Goal: Information Seeking & Learning: Check status

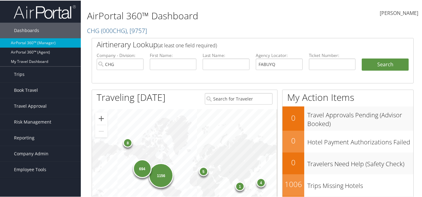
type input "FABUYQ"
click at [138, 64] on input "CHG" at bounding box center [120, 63] width 47 height 11
click at [376, 65] on button "Search" at bounding box center [384, 64] width 47 height 12
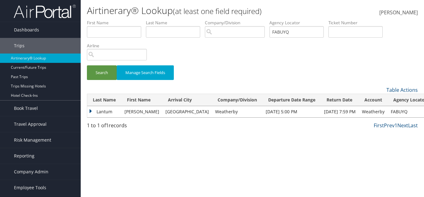
click at [101, 112] on td "Lantum" at bounding box center [104, 111] width 34 height 11
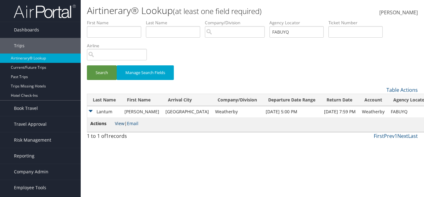
click at [123, 122] on link "View" at bounding box center [120, 123] width 10 height 6
click at [212, 107] on td "Weatherby" at bounding box center [237, 111] width 51 height 11
click at [212, 108] on td "Weatherby" at bounding box center [237, 111] width 51 height 11
copy td "Weatherby"
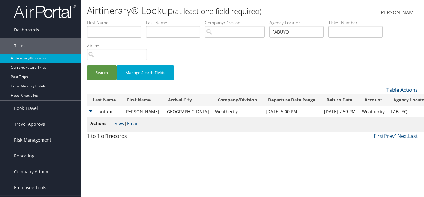
click at [219, 57] on div "Search Manage Search Fields" at bounding box center [252, 53] width 340 height 66
click at [29, 173] on span "Company Admin" at bounding box center [31, 172] width 34 height 16
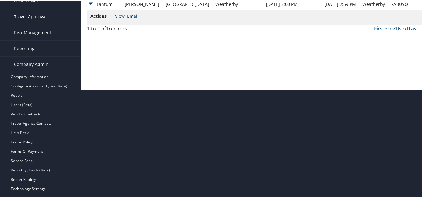
scroll to position [124, 0]
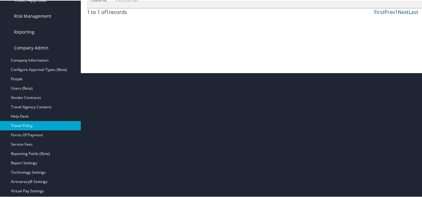
click at [30, 122] on link "Travel Policy" at bounding box center [40, 124] width 81 height 9
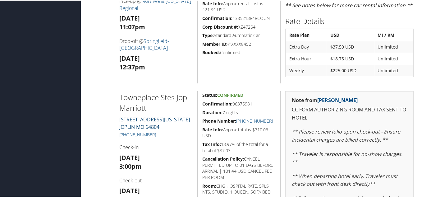
scroll to position [465, 0]
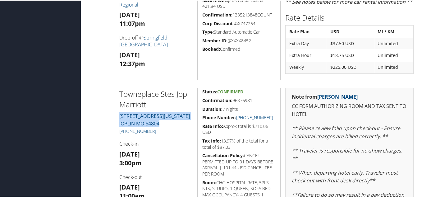
drag, startPoint x: 115, startPoint y: 112, endPoint x: 164, endPoint y: 122, distance: 50.4
click at [164, 122] on div "Towneplace Stes Jopl Marriott [STREET_ADDRESS][US_STATE] [PHONE_NUMBER] Check-i…" at bounding box center [156, 176] width 83 height 179
copy link "4026 S Arizona Ave JOPLIN MO 64804"
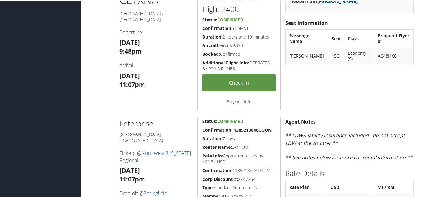
scroll to position [279, 0]
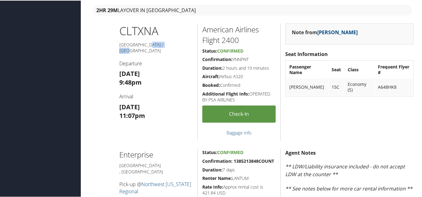
drag, startPoint x: 166, startPoint y: 45, endPoint x: 143, endPoint y: 45, distance: 23.3
click at [143, 45] on h5 "Charlotte / Fayetteville" at bounding box center [156, 47] width 74 height 12
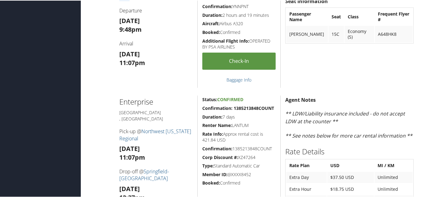
scroll to position [341, 0]
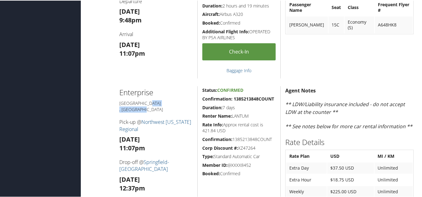
drag, startPoint x: 121, startPoint y: 104, endPoint x: 153, endPoint y: 104, distance: 32.3
click at [153, 104] on h5 "Fayetteville , AR" at bounding box center [156, 105] width 74 height 12
click at [128, 106] on div "Enterprise Fayetteville , AR Pick-up @ Northwest Arkansas Regional Wed 10 Sep 1…" at bounding box center [156, 144] width 83 height 118
click at [129, 103] on h5 "Fayetteville , AR" at bounding box center [156, 105] width 74 height 12
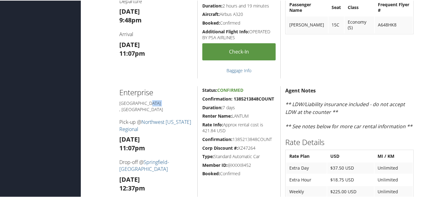
copy h5 "[GEOGRAPHIC_DATA]"
click at [148, 122] on h4 "Pick-up @ Northwest Arkansas Regional" at bounding box center [156, 125] width 74 height 14
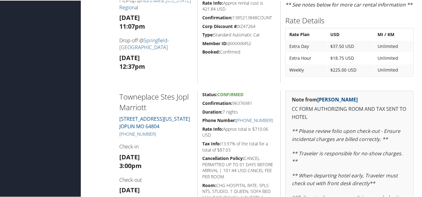
scroll to position [465, 0]
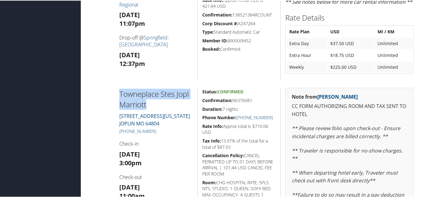
drag, startPoint x: 118, startPoint y: 89, endPoint x: 153, endPoint y: 102, distance: 38.0
click at [153, 102] on div "Towneplace Stes Jopl Marriott 4026 S Arizona Ave JOPLIN MO 64804 +1 (417) 659-8…" at bounding box center [156, 176] width 83 height 179
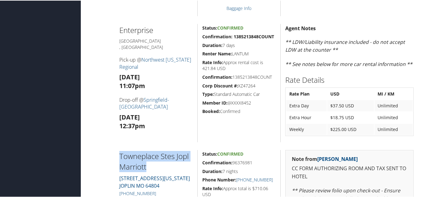
scroll to position [434, 0]
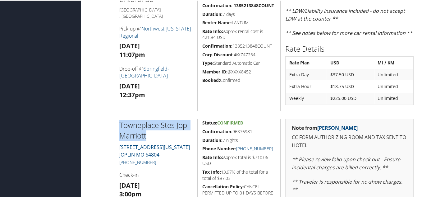
click at [156, 138] on h2 "Towneplace Stes Jopl Marriott" at bounding box center [156, 129] width 74 height 21
click at [152, 137] on h2 "Towneplace Stes Jopl Marriott" at bounding box center [156, 129] width 74 height 21
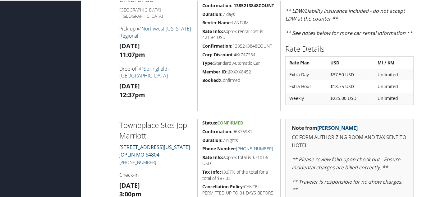
scroll to position [465, 0]
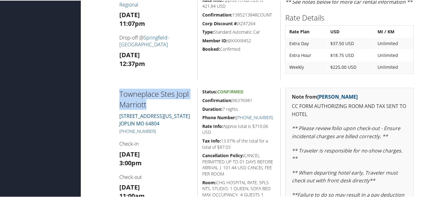
drag, startPoint x: 114, startPoint y: 94, endPoint x: 150, endPoint y: 103, distance: 37.4
click at [150, 102] on div "Towneplace Stes Jopl Marriott 4026 S Arizona Ave JOPLIN MO 64804 +1 (417) 659-8…" at bounding box center [252, 176] width 331 height 179
click at [150, 103] on h2 "Towneplace Stes Jopl Marriott" at bounding box center [156, 98] width 74 height 21
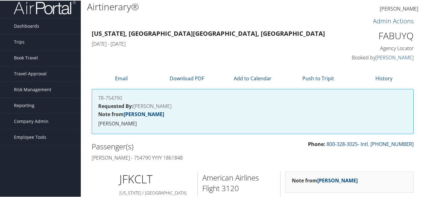
scroll to position [0, 0]
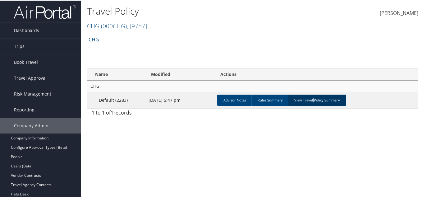
click at [308, 99] on link "View Travel Policy Summary" at bounding box center [317, 99] width 58 height 11
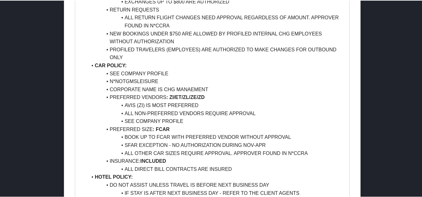
scroll to position [466, 0]
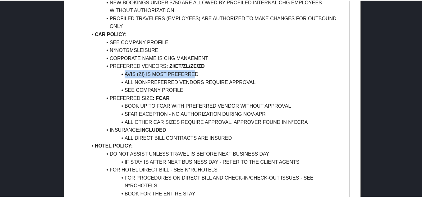
drag, startPoint x: 124, startPoint y: 74, endPoint x: 193, endPoint y: 74, distance: 68.9
click at [193, 74] on li "AVIS (ZI) IS MOST PREFERRED" at bounding box center [215, 74] width 257 height 8
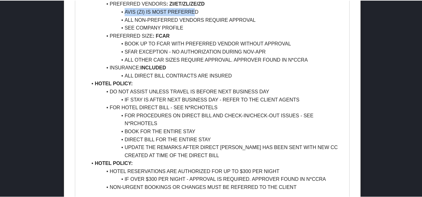
scroll to position [497, 0]
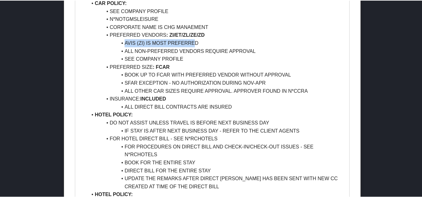
click at [126, 42] on li "AVIS (ZI) IS MOST PREFERRED" at bounding box center [215, 43] width 257 height 8
drag, startPoint x: 124, startPoint y: 42, endPoint x: 197, endPoint y: 40, distance: 73.9
click at [197, 40] on li "AVIS (ZI) IS MOST PREFERRED" at bounding box center [215, 43] width 257 height 8
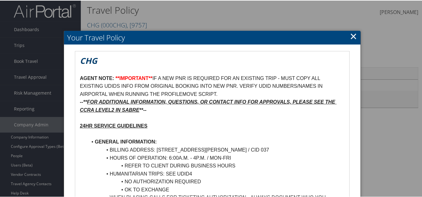
scroll to position [0, 0]
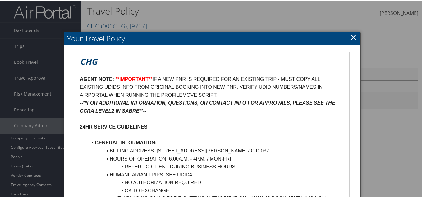
click at [351, 34] on link "×" at bounding box center [353, 36] width 7 height 12
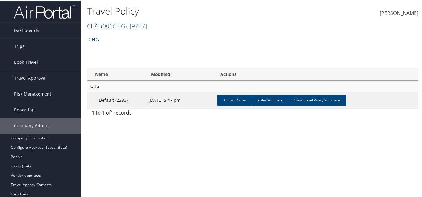
click at [34, 50] on link "Trips" at bounding box center [40, 46] width 81 height 16
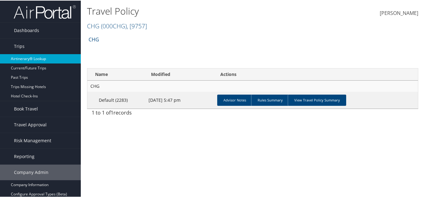
click at [34, 58] on link "Airtinerary® Lookup" at bounding box center [40, 57] width 81 height 9
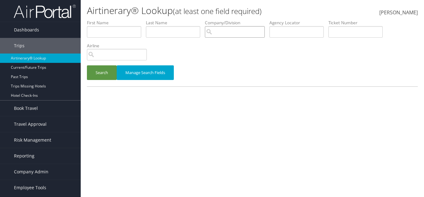
drag, startPoint x: 226, startPoint y: 34, endPoint x: 247, endPoint y: 33, distance: 20.8
click at [226, 34] on input "search" at bounding box center [235, 31] width 60 height 11
click at [299, 30] on input "text" at bounding box center [297, 31] width 54 height 11
paste input "FABUYQ"
type input "FABUYQ"
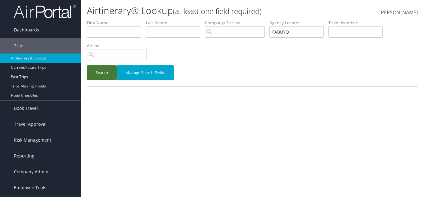
click at [106, 72] on button "Search" at bounding box center [102, 72] width 30 height 15
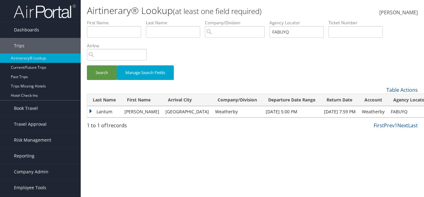
click at [212, 112] on td "Weatherby" at bounding box center [237, 111] width 51 height 11
copy td "Weatherby"
click at [110, 106] on td "Lantum" at bounding box center [104, 111] width 34 height 11
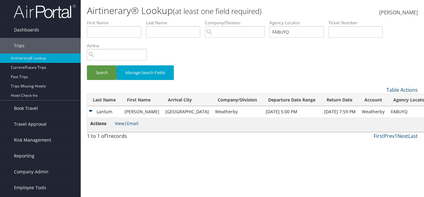
click at [115, 124] on link "View" at bounding box center [120, 123] width 10 height 6
click at [37, 154] on link "Reporting" at bounding box center [40, 156] width 81 height 16
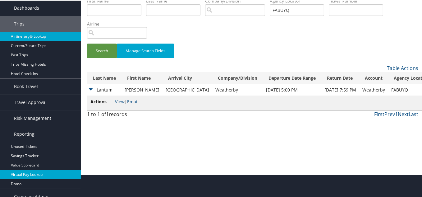
scroll to position [45, 0]
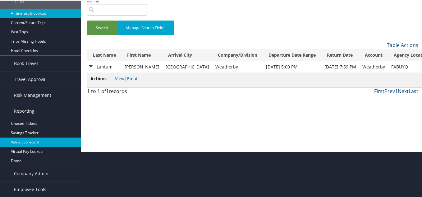
click at [37, 144] on link "Value Scorecard" at bounding box center [40, 141] width 81 height 9
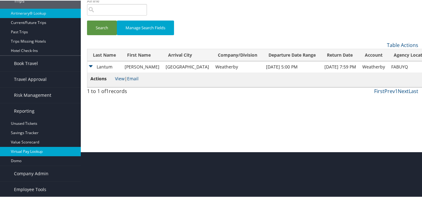
click at [37, 148] on link "Virtual Pay Lookup" at bounding box center [40, 150] width 81 height 9
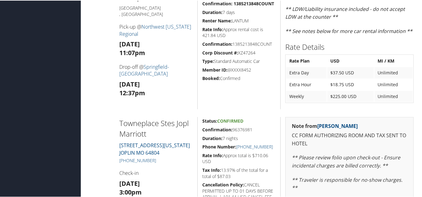
scroll to position [435, 0]
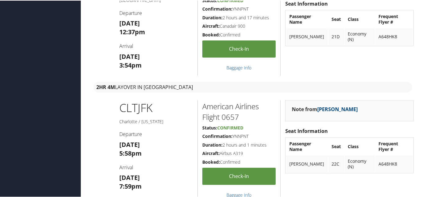
scroll to position [745, 0]
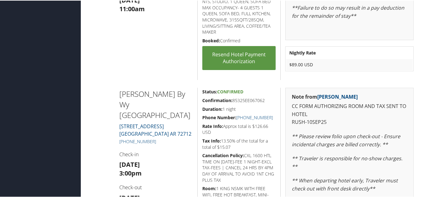
scroll to position [683, 0]
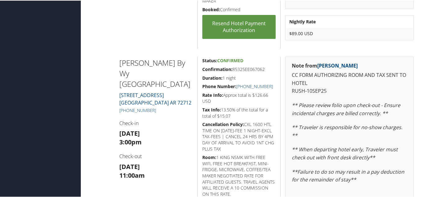
drag, startPoint x: 160, startPoint y: 107, endPoint x: 117, endPoint y: 108, distance: 43.5
click at [117, 108] on div "[PERSON_NAME] By Wy [GEOGRAPHIC_DATA] [STREET_ADDRESS] [PHONE_NUMBER] Check-in …" at bounding box center [156, 151] width 83 height 191
copy link "[PHONE_NUMBER]"
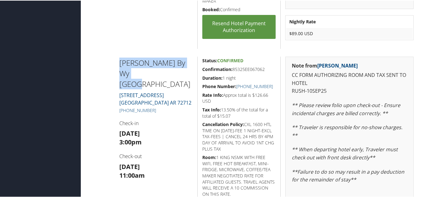
drag, startPoint x: 114, startPoint y: 59, endPoint x: 167, endPoint y: 73, distance: 54.7
click at [167, 73] on div "[PERSON_NAME] By Wy [GEOGRAPHIC_DATA] [STREET_ADDRESS] [PHONE_NUMBER] Check-in …" at bounding box center [156, 151] width 83 height 191
click at [170, 73] on h2 "[PERSON_NAME] By Wy [GEOGRAPHIC_DATA]" at bounding box center [156, 72] width 74 height 31
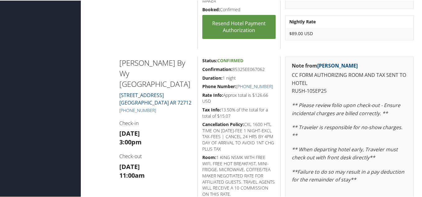
drag, startPoint x: 232, startPoint y: 67, endPoint x: 264, endPoint y: 70, distance: 32.2
click at [264, 70] on h5 "Confirmation: 85325EE067062" at bounding box center [238, 69] width 73 height 6
click at [266, 68] on h5 "Confirmation: 85325EE067062" at bounding box center [238, 69] width 73 height 6
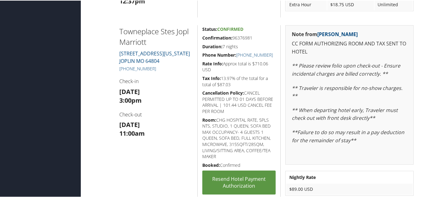
scroll to position [497, 0]
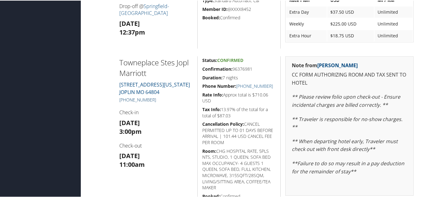
drag, startPoint x: 164, startPoint y: 98, endPoint x: 119, endPoint y: 99, distance: 44.7
click at [119, 99] on h5 "[PHONE_NUMBER]" at bounding box center [156, 99] width 74 height 6
copy link "[PHONE_NUMBER]"
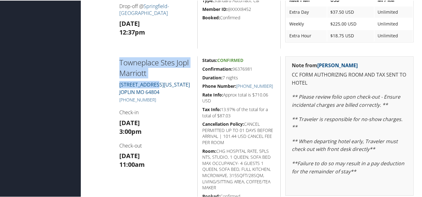
drag, startPoint x: 144, startPoint y: 72, endPoint x: 114, endPoint y: 63, distance: 31.4
click at [114, 63] on div "Towneplace Stes Jopl Marriott [STREET_ADDRESS][US_STATE] [PHONE_NUMBER] Check-i…" at bounding box center [252, 145] width 331 height 179
click at [171, 66] on h2 "Towneplace Stes Jopl Marriott" at bounding box center [156, 67] width 74 height 21
drag, startPoint x: 159, startPoint y: 70, endPoint x: 120, endPoint y: 62, distance: 40.0
click at [120, 62] on h2 "Towneplace Stes Jopl Marriott" at bounding box center [156, 67] width 74 height 21
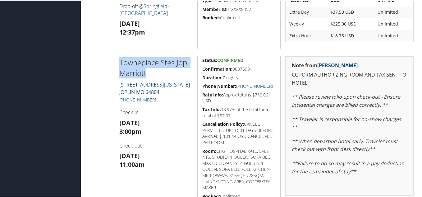
copy h2 "Towneplace Stes Jopl Marriott"
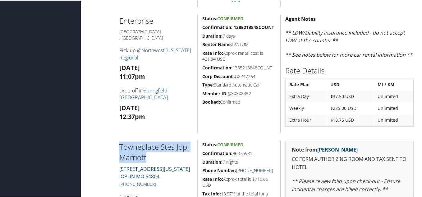
scroll to position [373, 0]
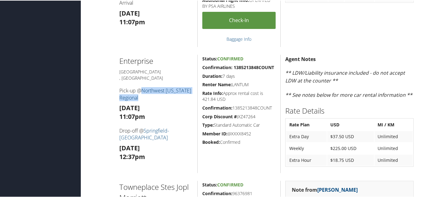
drag, startPoint x: 154, startPoint y: 94, endPoint x: 143, endPoint y: 85, distance: 13.9
click at [143, 86] on h4 "Pick-up @ [GEOGRAPHIC_DATA][US_STATE]" at bounding box center [156, 93] width 74 height 14
copy link "Northwest [US_STATE] Regional"
drag, startPoint x: 174, startPoint y: 133, endPoint x: 145, endPoint y: 126, distance: 29.1
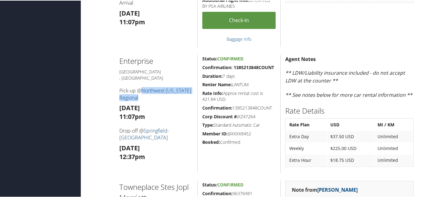
click at [145, 126] on h4 "Drop-off @ [GEOGRAPHIC_DATA]-[GEOGRAPHIC_DATA]" at bounding box center [156, 133] width 74 height 14
copy link "Springfield-[GEOGRAPHIC_DATA]"
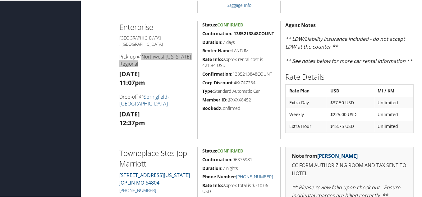
scroll to position [404, 0]
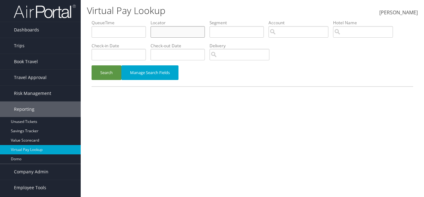
click at [159, 28] on input "text" at bounding box center [178, 31] width 54 height 11
paste input "FABUYQ"
type input "FABUYQ"
click at [108, 71] on button "Search" at bounding box center [107, 72] width 30 height 15
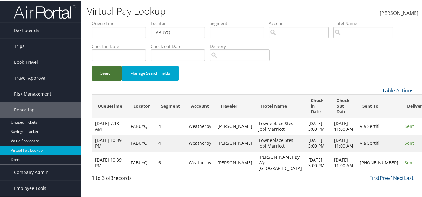
scroll to position [3, 0]
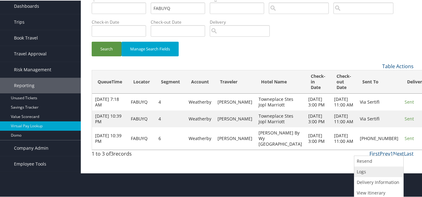
click at [382, 168] on link "Logs" at bounding box center [378, 170] width 48 height 11
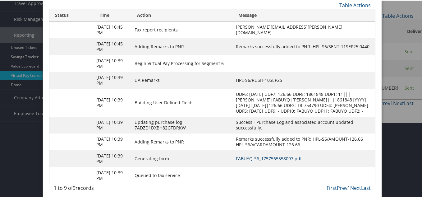
scroll to position [78, 0]
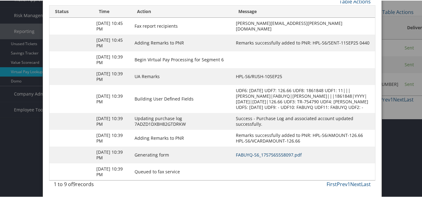
click at [256, 156] on link "FABUYQ-S6_1757565558097.pdf" at bounding box center [269, 154] width 66 height 6
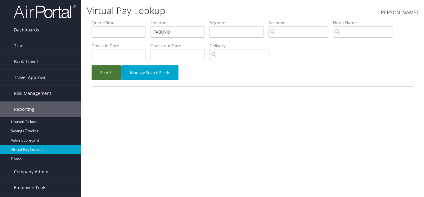
drag, startPoint x: 101, startPoint y: 74, endPoint x: 110, endPoint y: 76, distance: 8.8
click at [101, 74] on button "Search" at bounding box center [107, 72] width 30 height 15
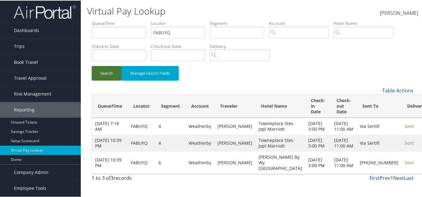
scroll to position [3, 0]
click at [204, 87] on div "Table Actions" at bounding box center [293, 89] width 239 height 7
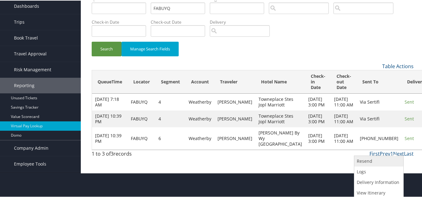
click at [373, 162] on link "Resend" at bounding box center [378, 160] width 48 height 11
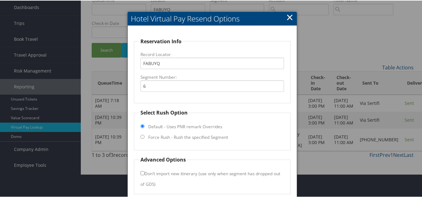
scroll to position [46, 0]
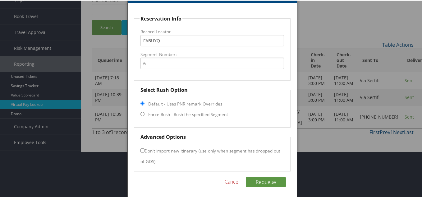
click at [143, 115] on fieldset "Select Rush Option Default - Uses PNR remark Overrides Force Rush - Rush the sp…" at bounding box center [212, 105] width 156 height 41
drag, startPoint x: 143, startPoint y: 114, endPoint x: 172, endPoint y: 120, distance: 30.4
click at [142, 114] on input "Force Rush - Rush the specified Segment" at bounding box center [142, 113] width 4 height 4
radio input "true"
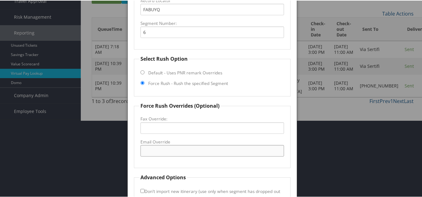
drag, startPoint x: 164, startPoint y: 144, endPoint x: 168, endPoint y: 144, distance: 4.7
click at [164, 144] on input "Email Override" at bounding box center [211, 149] width 143 height 11
paste input "[EMAIL_ADDRESS][DOMAIN_NAME]"
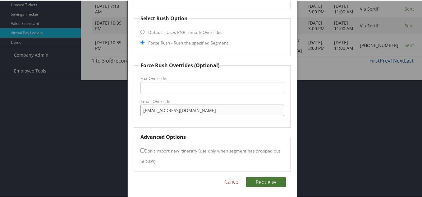
type input "[EMAIL_ADDRESS][DOMAIN_NAME]"
click at [260, 180] on button "Requeue" at bounding box center [266, 181] width 40 height 10
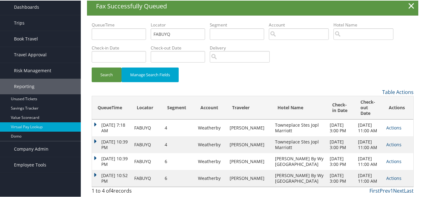
scroll to position [14, 0]
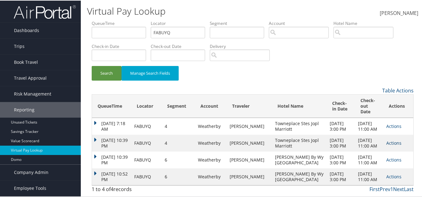
click at [386, 139] on link "Actions" at bounding box center [393, 142] width 15 height 6
click at [388, 159] on link "Logs" at bounding box center [395, 164] width 31 height 11
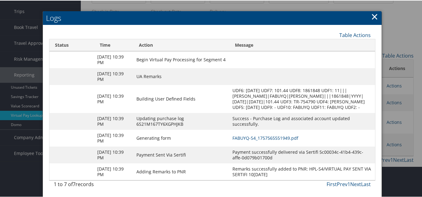
scroll to position [40, 0]
click at [290, 140] on td "FABUYQ-S4_1757565551949.pdf" at bounding box center [302, 137] width 146 height 17
click at [290, 139] on link "FABUYQ-S4_1757565551949.pdf" at bounding box center [265, 137] width 66 height 6
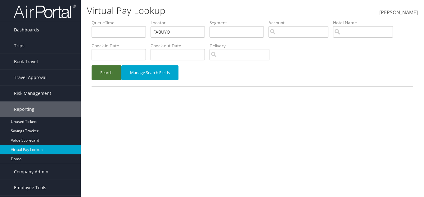
click at [110, 68] on button "Search" at bounding box center [107, 72] width 30 height 15
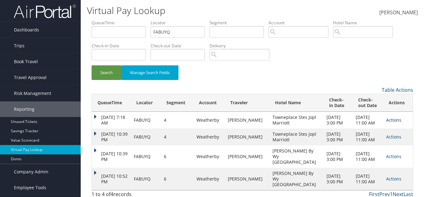
click at [387, 121] on link "Actions" at bounding box center [393, 120] width 15 height 6
click at [389, 135] on link "Logs" at bounding box center [398, 139] width 28 height 11
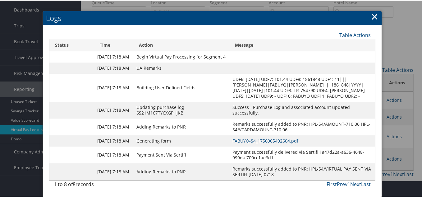
scroll to position [43, 0]
click at [270, 137] on link "FABUYQ-S4_1756905492604.pdf" at bounding box center [265, 140] width 66 height 6
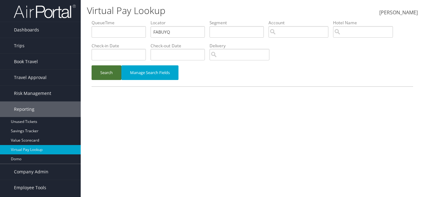
click at [105, 71] on button "Search" at bounding box center [107, 72] width 30 height 15
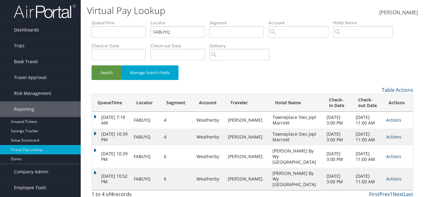
click at [390, 120] on link "Actions" at bounding box center [393, 120] width 15 height 6
click at [394, 130] on link "Resend" at bounding box center [398, 128] width 28 height 11
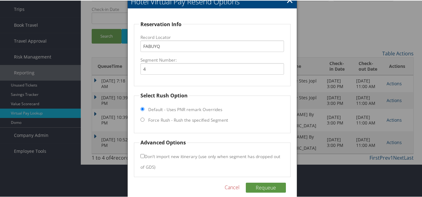
scroll to position [43, 0]
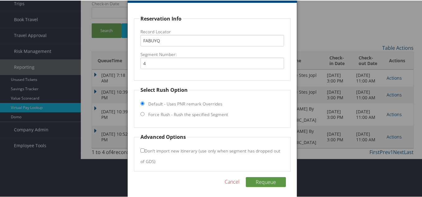
drag, startPoint x: 143, startPoint y: 113, endPoint x: 158, endPoint y: 118, distance: 15.7
click at [143, 113] on input "Force Rush - Rush the specified Segment" at bounding box center [142, 113] width 4 height 4
radio input "true"
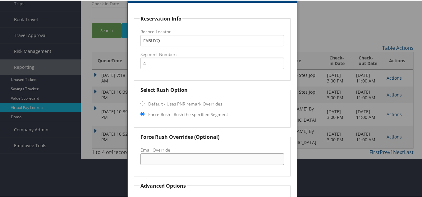
click at [170, 155] on input "Email Override" at bounding box center [211, 157] width 143 height 11
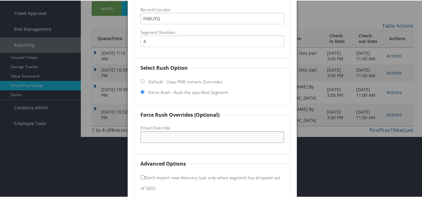
scroll to position [74, 0]
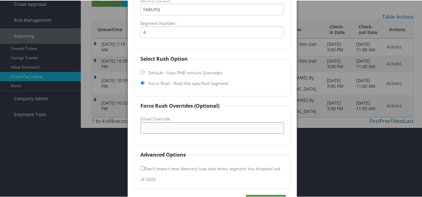
paste input "4176598222"
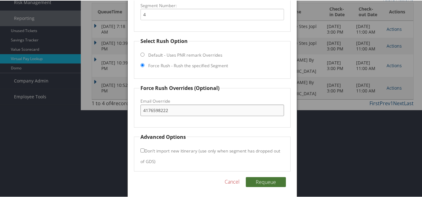
type input "4176598222"
click at [265, 182] on button "Requeue" at bounding box center [266, 181] width 40 height 10
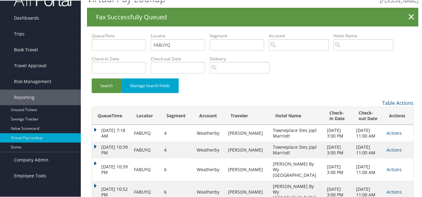
scroll to position [0, 0]
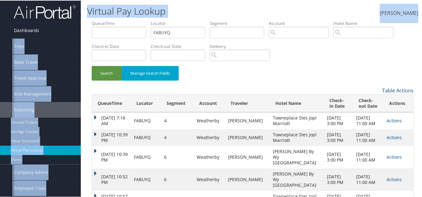
drag, startPoint x: 183, startPoint y: 35, endPoint x: 79, endPoint y: 35, distance: 104.0
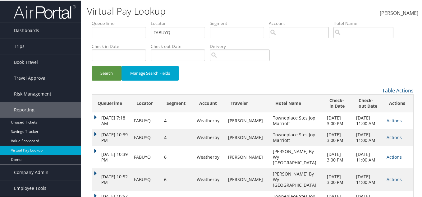
click at [239, 82] on div "Search Manage Search Fields" at bounding box center [252, 75] width 331 height 21
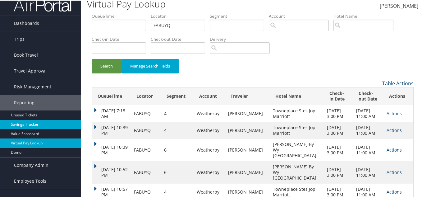
scroll to position [9, 0]
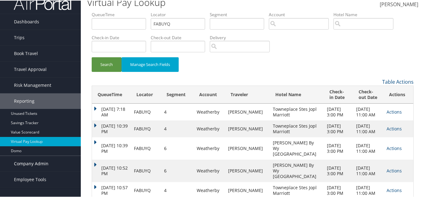
click at [34, 160] on span "Company Admin" at bounding box center [31, 163] width 34 height 16
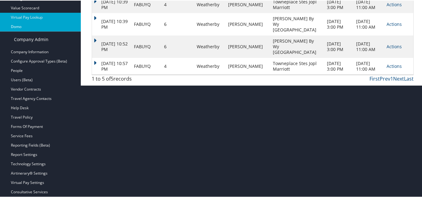
scroll to position [133, 0]
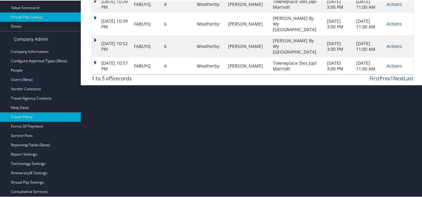
click at [38, 118] on link "Travel Policy" at bounding box center [40, 115] width 81 height 9
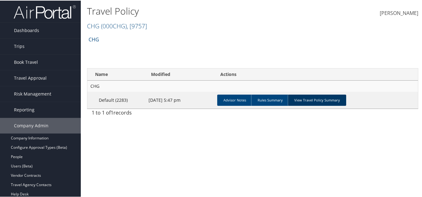
click at [315, 102] on link "View Travel Policy Summary" at bounding box center [317, 99] width 58 height 11
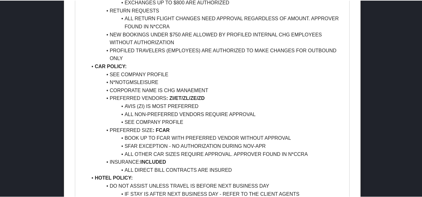
scroll to position [435, 0]
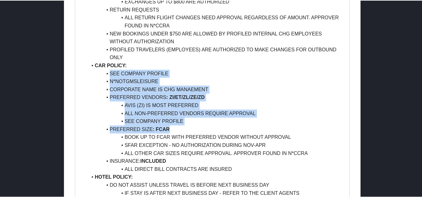
drag, startPoint x: 183, startPoint y: 126, endPoint x: 84, endPoint y: 74, distance: 112.0
click at [222, 114] on li "ALL NON-PREFERRED VENDORS REQUIRE APPROVAL" at bounding box center [215, 113] width 257 height 8
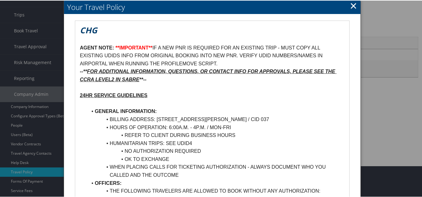
scroll to position [31, 0]
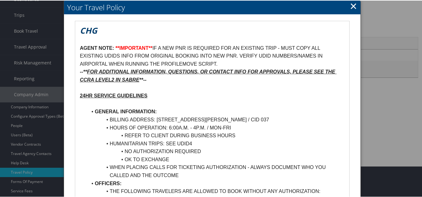
click at [350, 5] on link "×" at bounding box center [353, 5] width 7 height 12
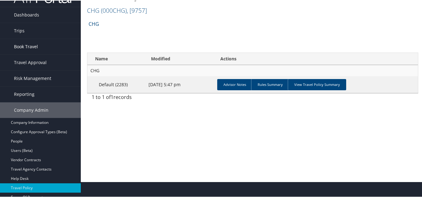
scroll to position [0, 0]
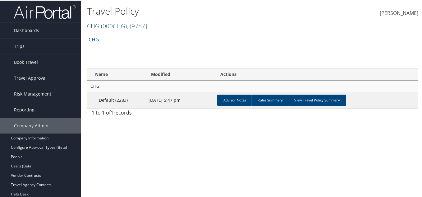
click at [31, 44] on link "Trips" at bounding box center [40, 46] width 81 height 16
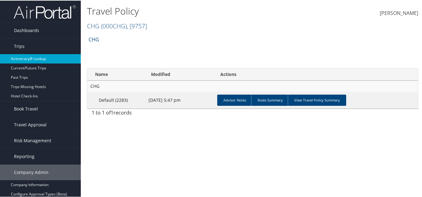
click at [35, 58] on link "Airtinerary® Lookup" at bounding box center [40, 57] width 81 height 9
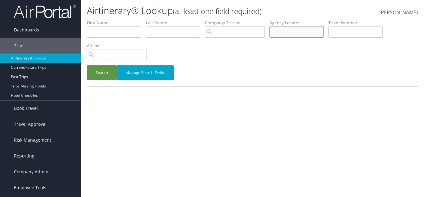
click at [292, 31] on input "text" at bounding box center [297, 31] width 54 height 11
paste input "FABUYQ"
click at [93, 70] on button "Search" at bounding box center [102, 72] width 30 height 15
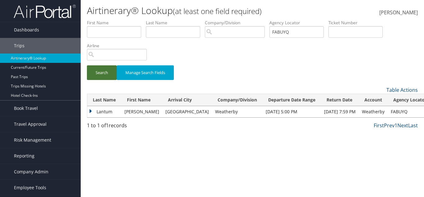
click at [98, 72] on button "Search" at bounding box center [102, 72] width 30 height 15
click at [112, 114] on td "Lantum" at bounding box center [104, 111] width 34 height 11
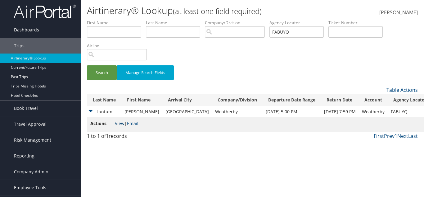
click at [116, 124] on link "View" at bounding box center [120, 123] width 10 height 6
click at [285, 32] on input "FABUYQ" at bounding box center [297, 31] width 54 height 11
paste input "GFFXRU"
type input "GFFXRU"
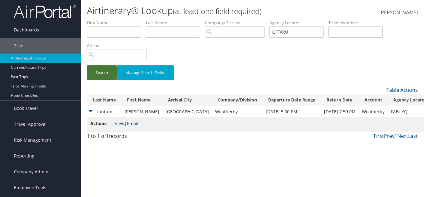
click at [95, 78] on button "Search" at bounding box center [102, 72] width 30 height 15
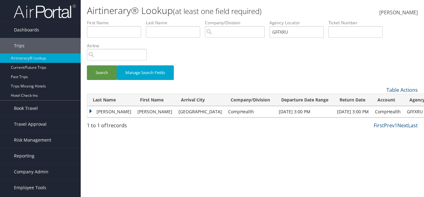
click at [107, 114] on td "Kramer" at bounding box center [110, 111] width 47 height 11
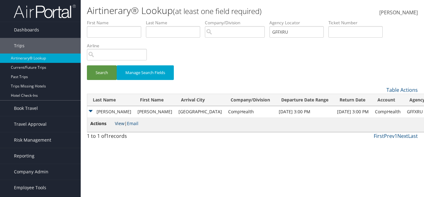
click at [117, 125] on link "View" at bounding box center [120, 123] width 10 height 6
click at [294, 31] on input "GFFXRU" at bounding box center [297, 31] width 54 height 11
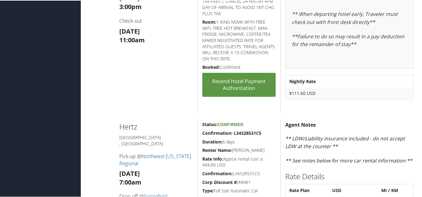
scroll to position [807, 0]
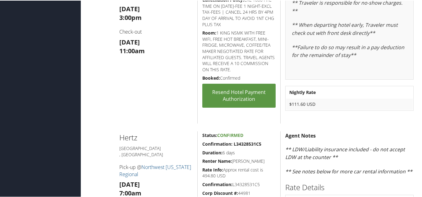
drag, startPoint x: 227, startPoint y: 174, endPoint x: 199, endPoint y: 166, distance: 29.3
click at [199, 166] on div "Status: Confirmed Confirmation: L34328531C5 Duration: 6 days Renter Name: [PERS…" at bounding box center [238, 189] width 83 height 118
click at [204, 164] on div "Status: Confirmed Confirmation: L34328531C5 Duration: 6 days Renter Name: [PERS…" at bounding box center [238, 189] width 83 height 118
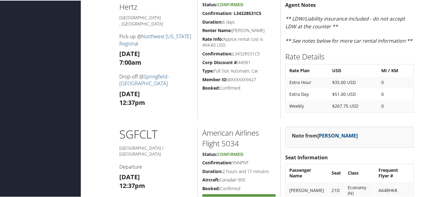
scroll to position [900, 0]
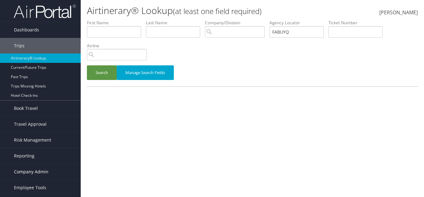
click at [35, 173] on span "Company Admin" at bounding box center [31, 172] width 34 height 16
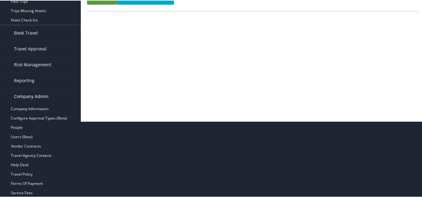
scroll to position [93, 0]
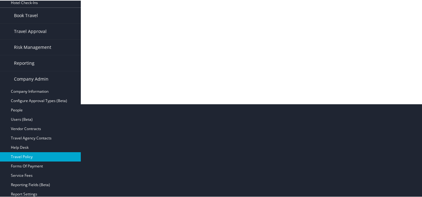
click at [38, 155] on link "Travel Policy" at bounding box center [40, 155] width 81 height 9
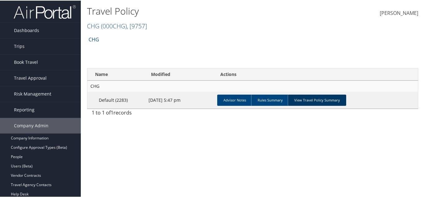
click at [317, 100] on link "View Travel Policy Summary" at bounding box center [317, 99] width 58 height 11
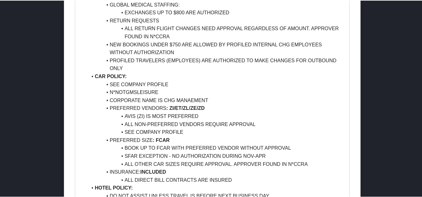
scroll to position [435, 0]
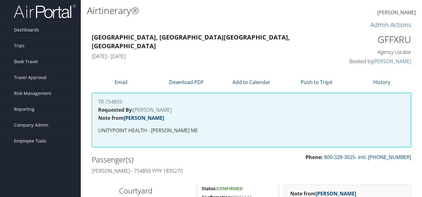
scroll to position [124, 0]
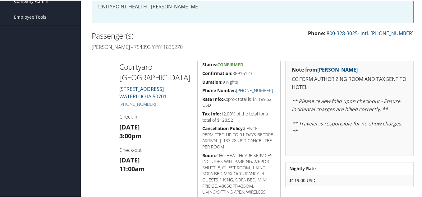
drag, startPoint x: 274, startPoint y: 88, endPoint x: 236, endPoint y: 91, distance: 38.6
click at [236, 91] on div "Status: Confirmed Confirmation: 88916123 Duration: 9 nights Phone Number: [PHON…" at bounding box center [238, 166] width 83 height 212
copy link "[PHONE_NUMBER]"
drag, startPoint x: 166, startPoint y: 75, endPoint x: 114, endPoint y: 70, distance: 52.1
click at [115, 70] on div "Courtyard [GEOGRAPHIC_DATA] [STREET_ADDRESS] [GEOGRAPHIC_DATA] [PHONE_NUMBER] C…" at bounding box center [156, 166] width 83 height 212
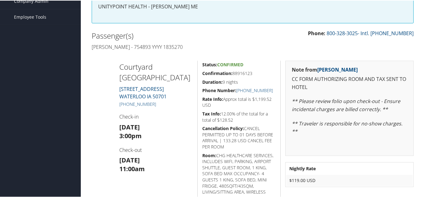
copy h2 "Courtyard [GEOGRAPHIC_DATA]"
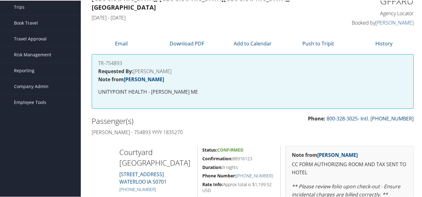
scroll to position [31, 0]
